Goal: Find specific page/section: Find specific page/section

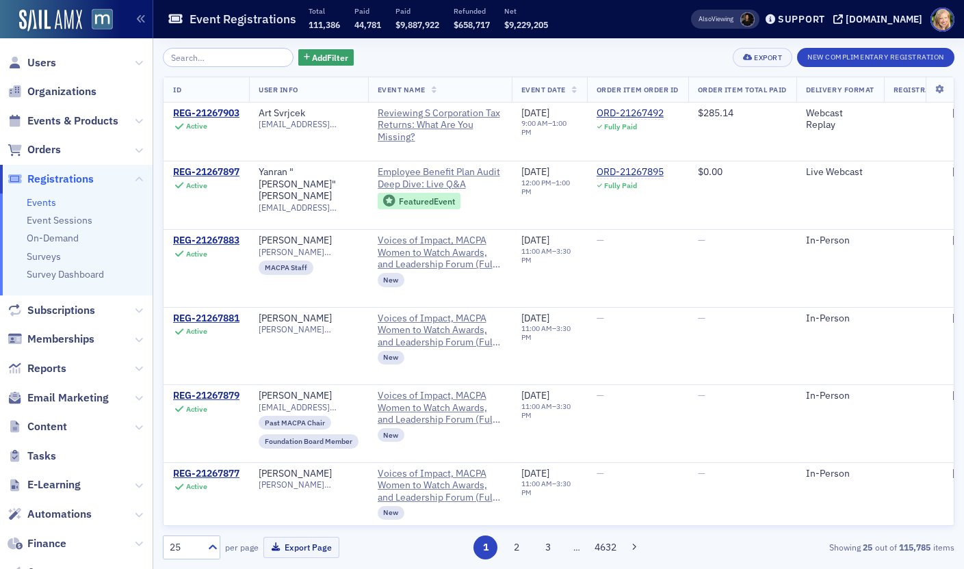
click at [49, 180] on span "Registrations" at bounding box center [60, 179] width 66 height 15
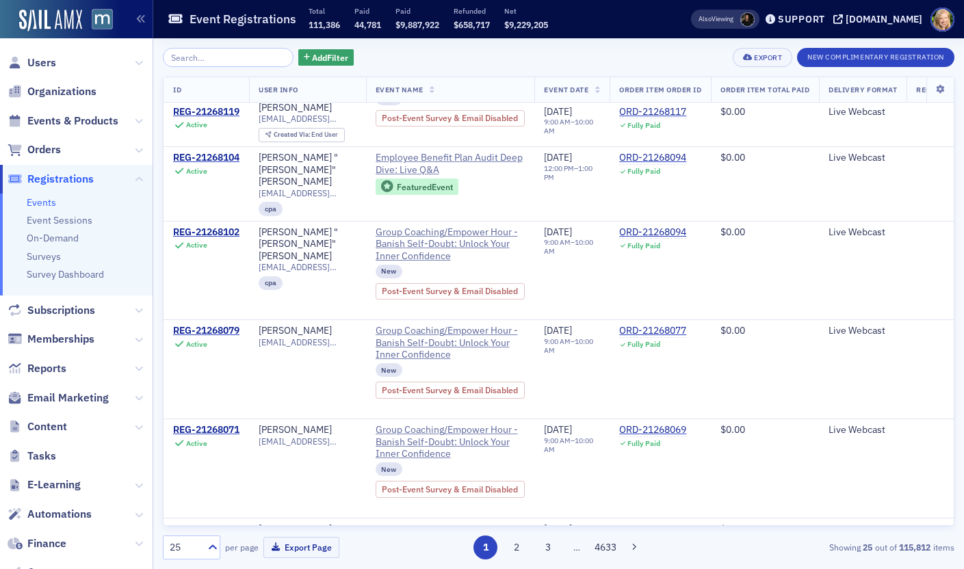
scroll to position [1705, 0]
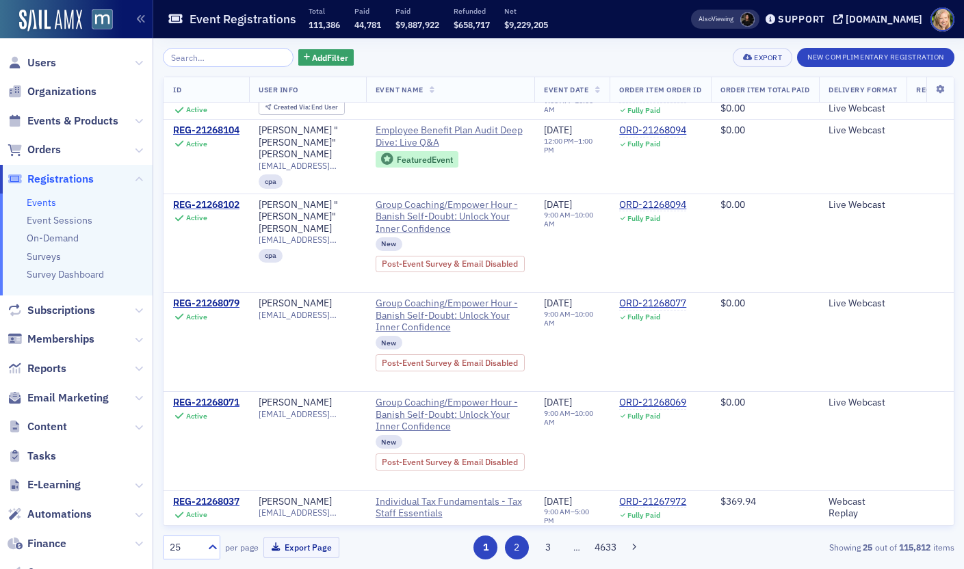
click at [518, 545] on button "2" at bounding box center [517, 547] width 24 height 24
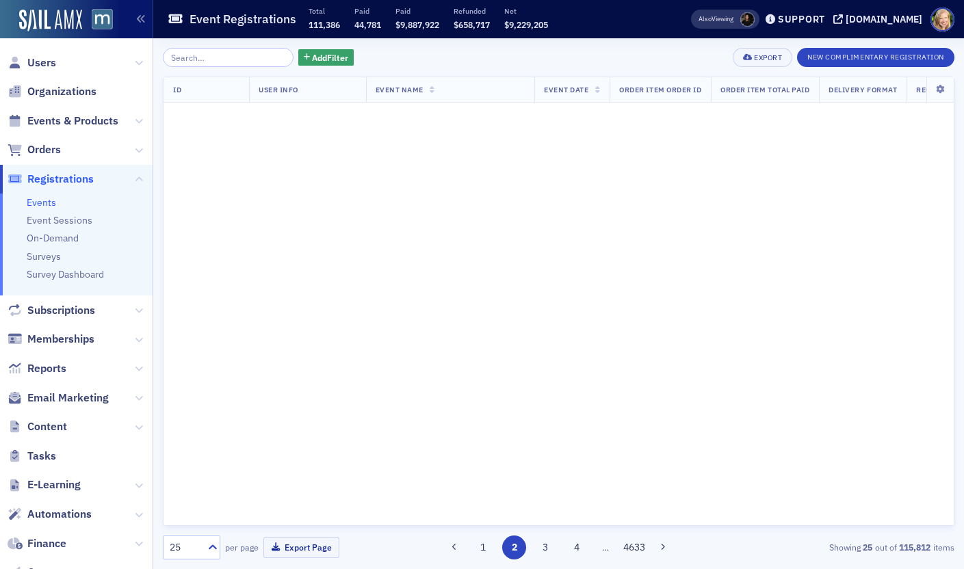
scroll to position [0, 0]
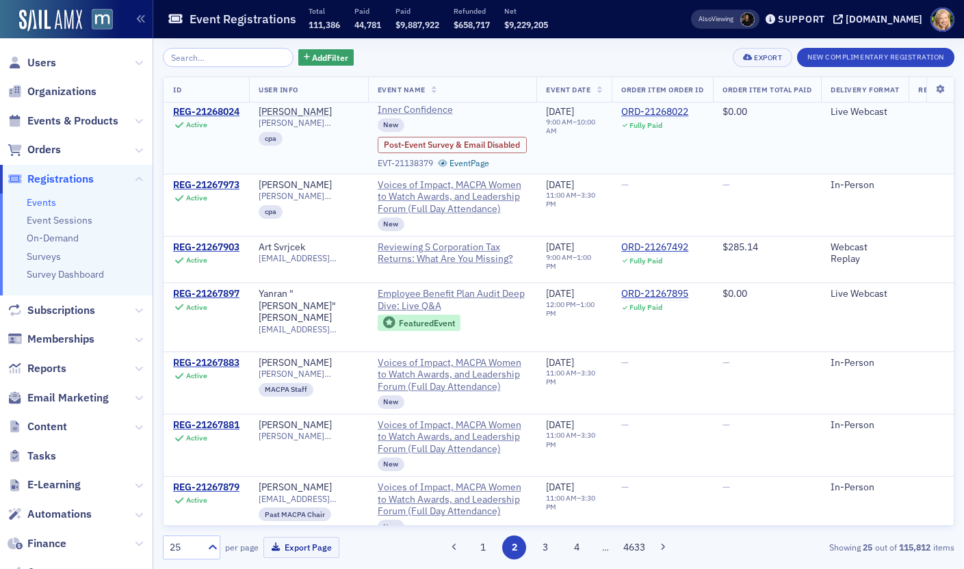
scroll to position [28, 0]
click at [491, 183] on span "Voices of Impact, MACPA Women to Watch Awards, and Leadership Forum (Full Day A…" at bounding box center [452, 196] width 150 height 36
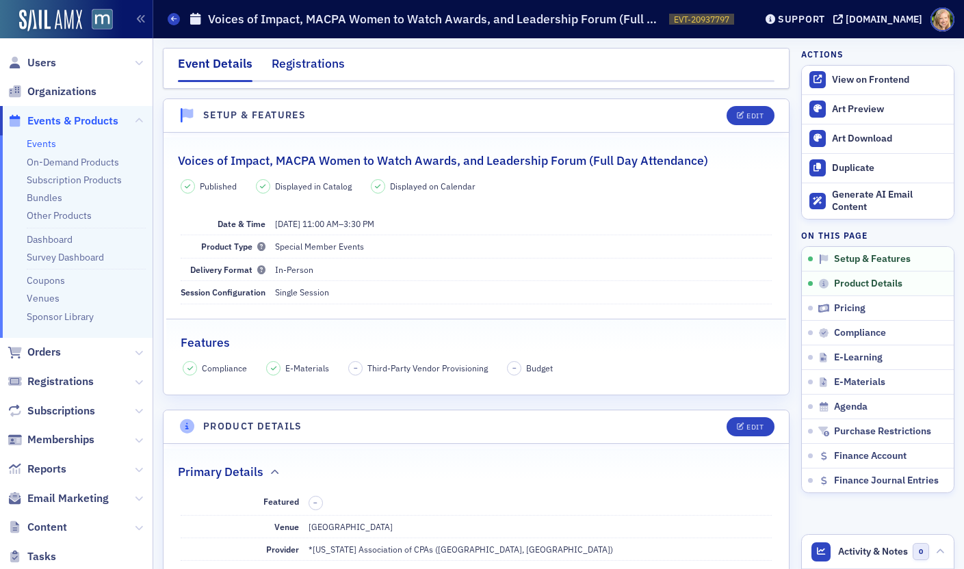
click at [330, 62] on div "Registrations" at bounding box center [307, 67] width 73 height 25
